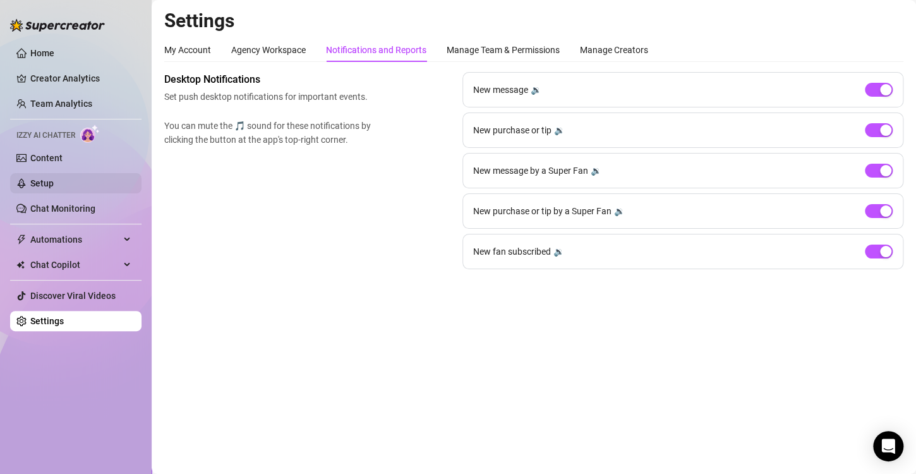
click at [54, 178] on link "Setup" at bounding box center [41, 183] width 23 height 10
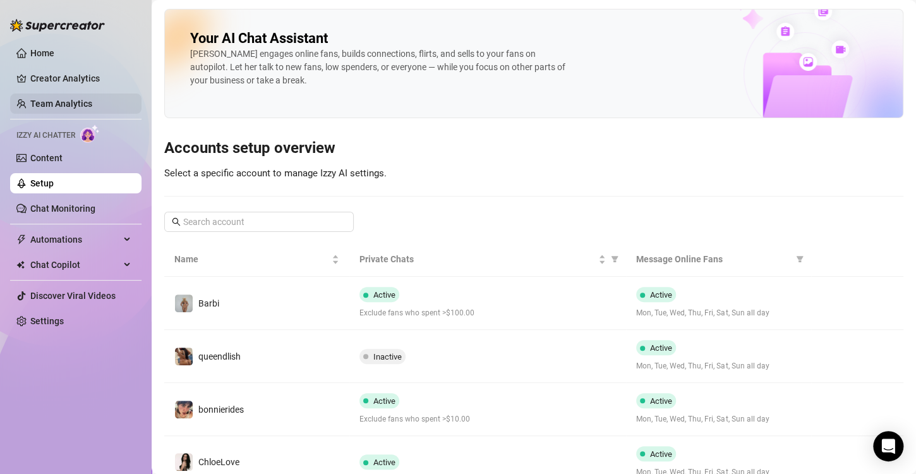
click at [80, 105] on link "Team Analytics" at bounding box center [61, 104] width 62 height 10
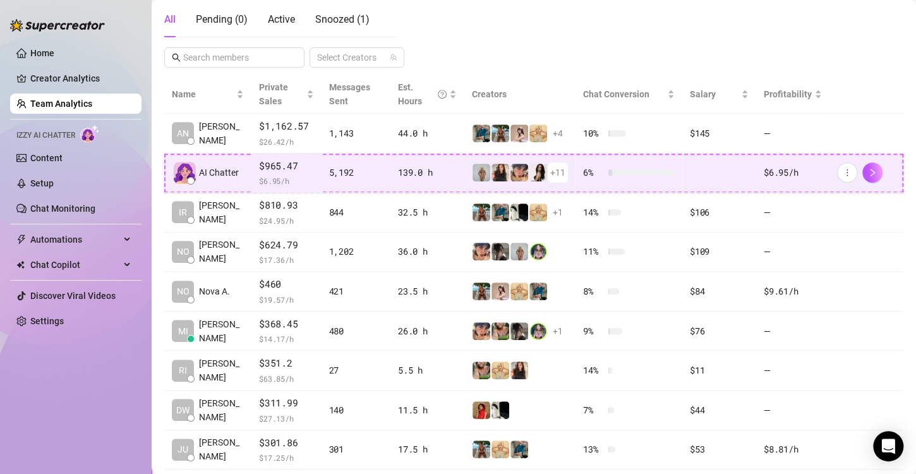
scroll to position [332, 0]
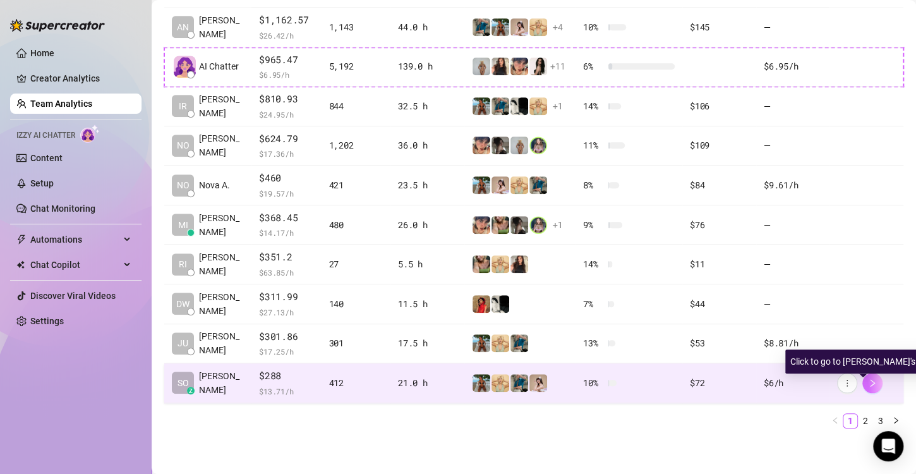
click at [872, 382] on button "button" at bounding box center [872, 383] width 20 height 20
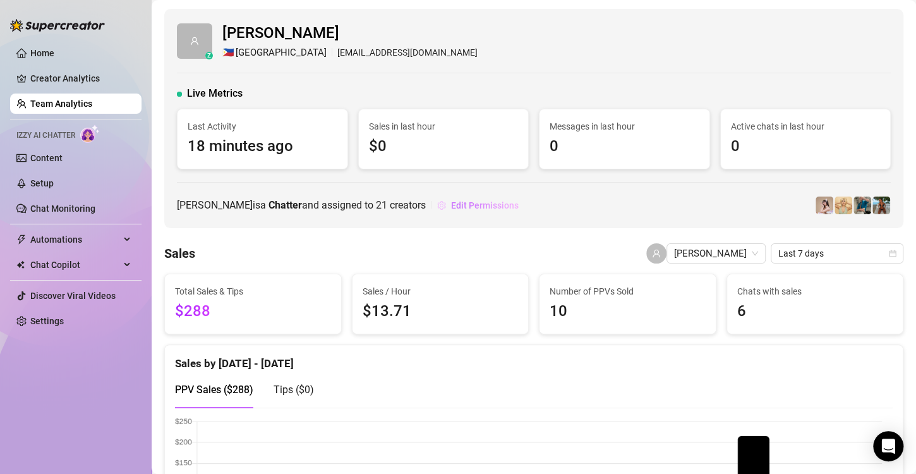
click at [519, 200] on span "Edit Permissions" at bounding box center [485, 205] width 68 height 10
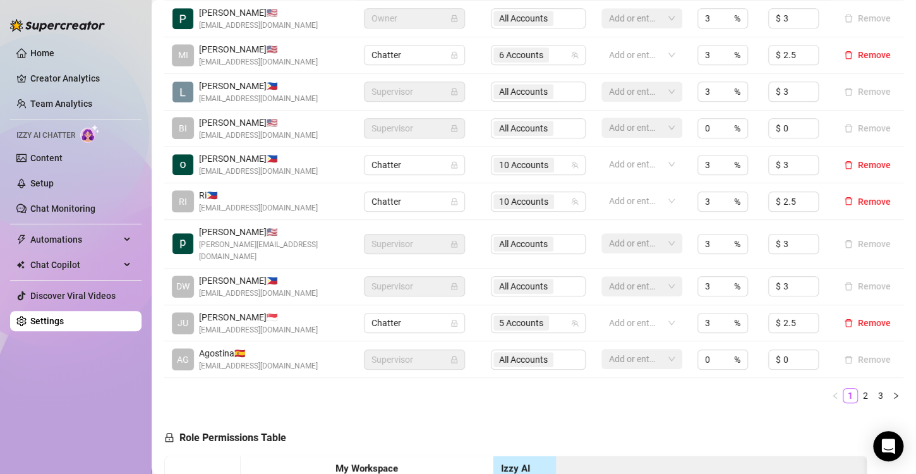
scroll to position [322, 0]
click at [858, 392] on link "2" at bounding box center [865, 394] width 14 height 14
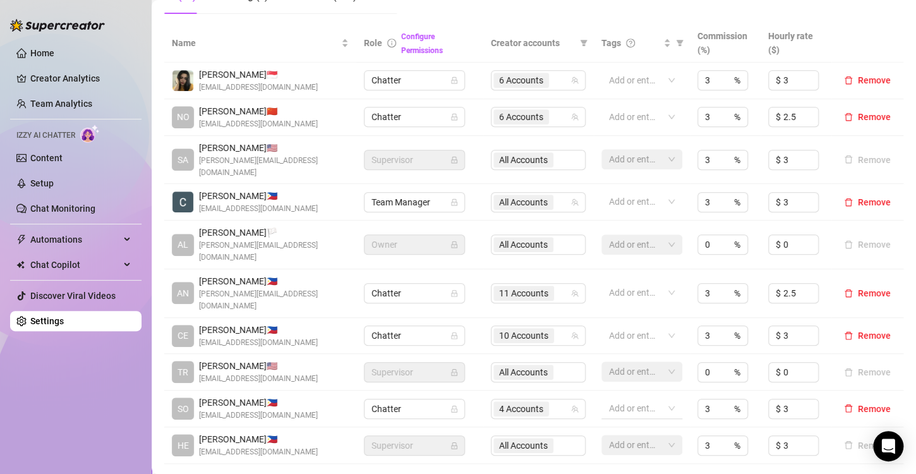
scroll to position [404, 0]
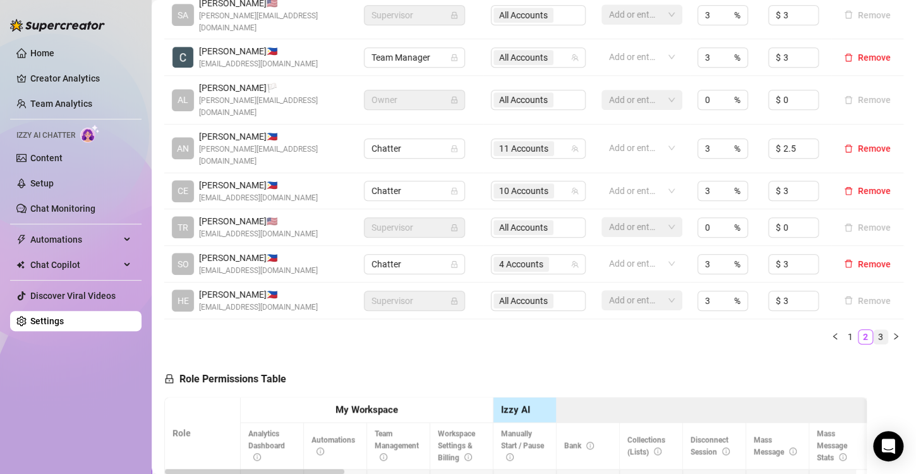
click at [874, 330] on link "3" at bounding box center [881, 337] width 14 height 14
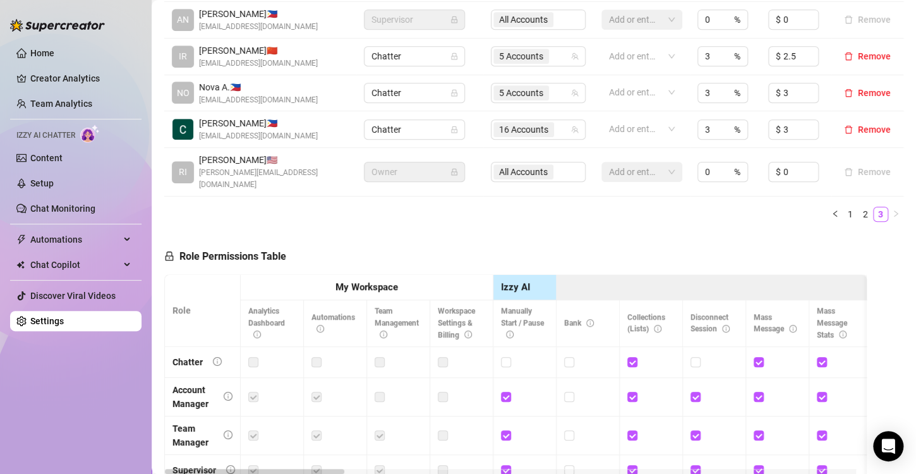
scroll to position [272, 0]
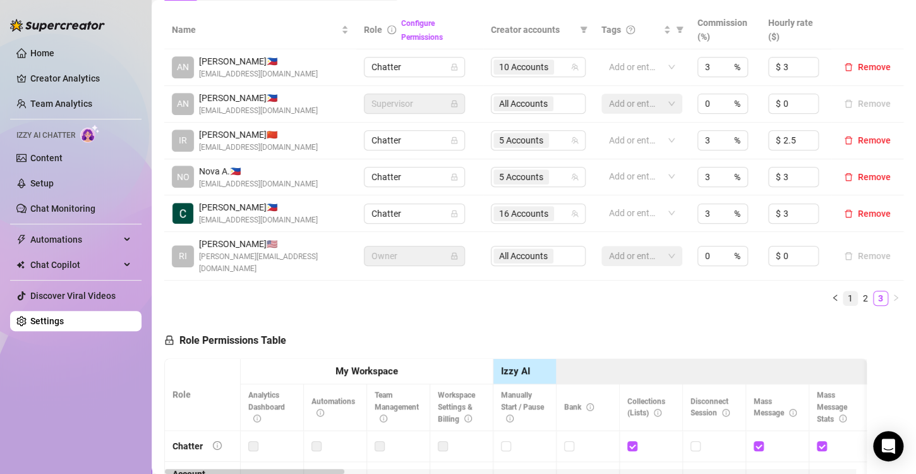
click at [844, 291] on link "1" at bounding box center [850, 298] width 14 height 14
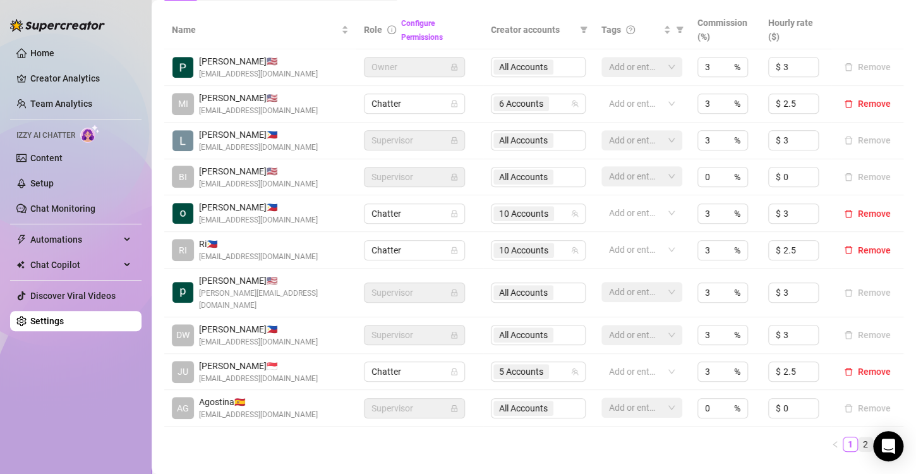
click at [861, 443] on link "2" at bounding box center [865, 444] width 14 height 14
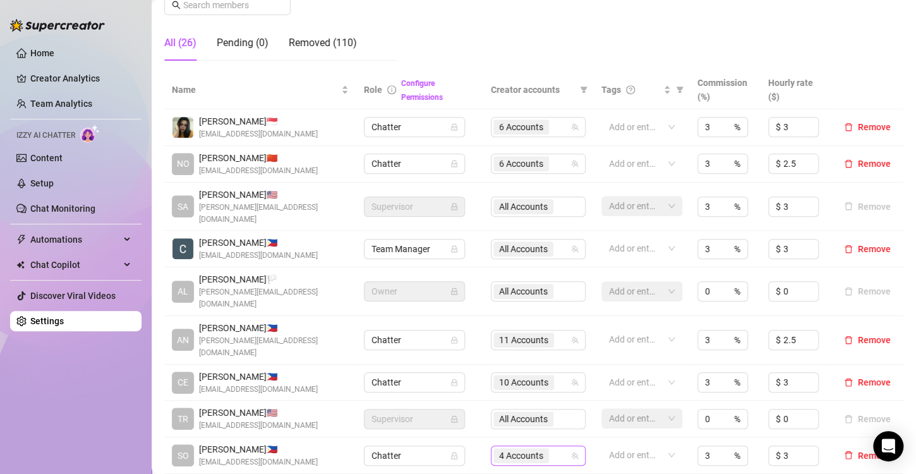
scroll to position [212, 0]
click at [551, 163] on div "6 Accounts" at bounding box center [531, 164] width 76 height 18
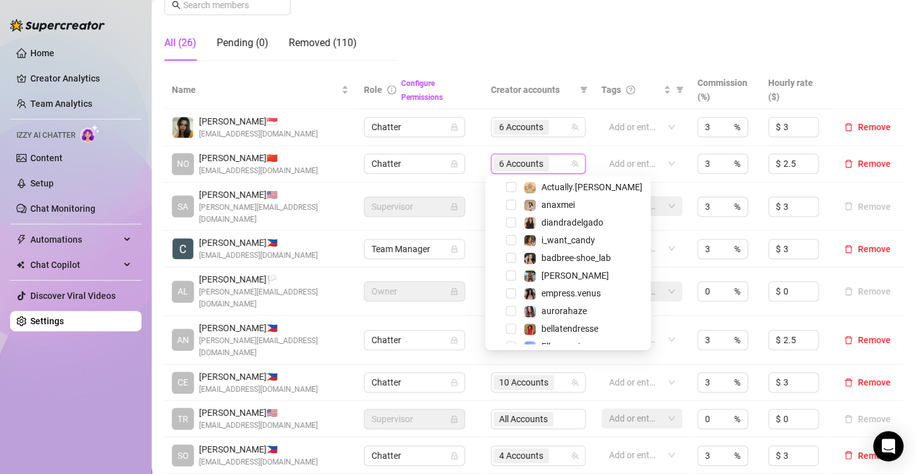
scroll to position [179, 0]
